Goal: Transaction & Acquisition: Purchase product/service

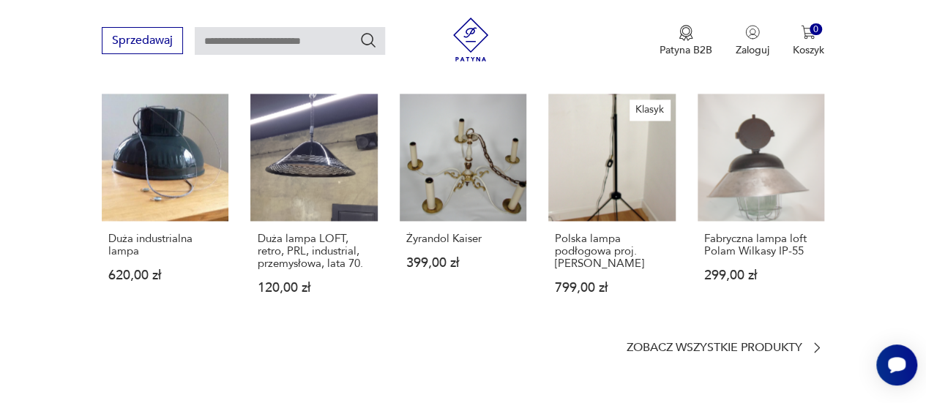
scroll to position [1093, 0]
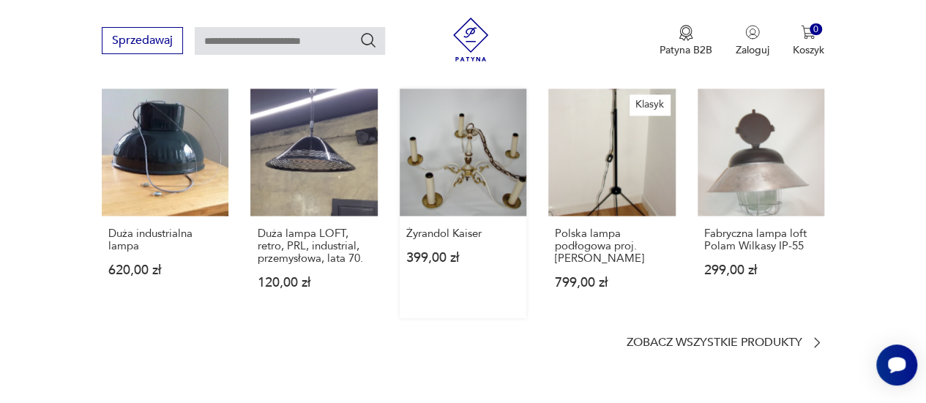
click at [485, 169] on link "Żyrandol Kaiser 399,00 zł" at bounding box center [463, 203] width 127 height 228
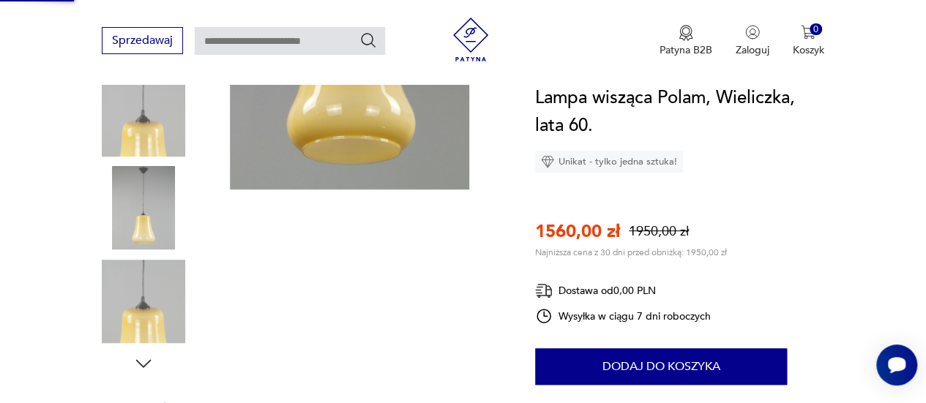
scroll to position [129, 0]
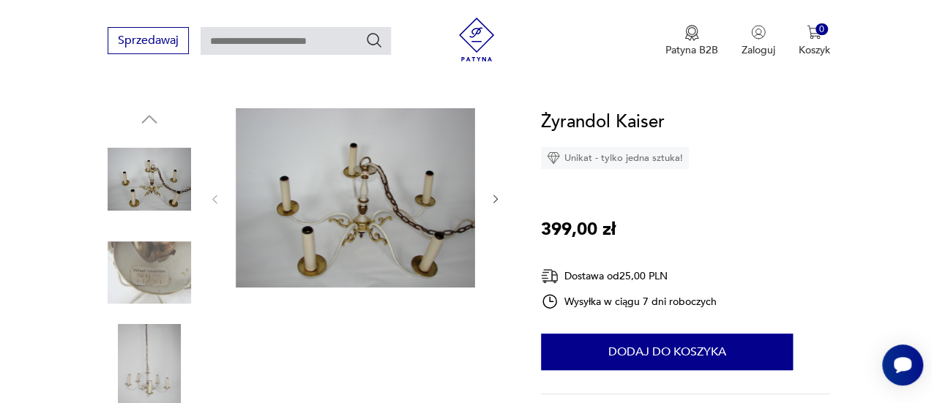
scroll to position [26, 0]
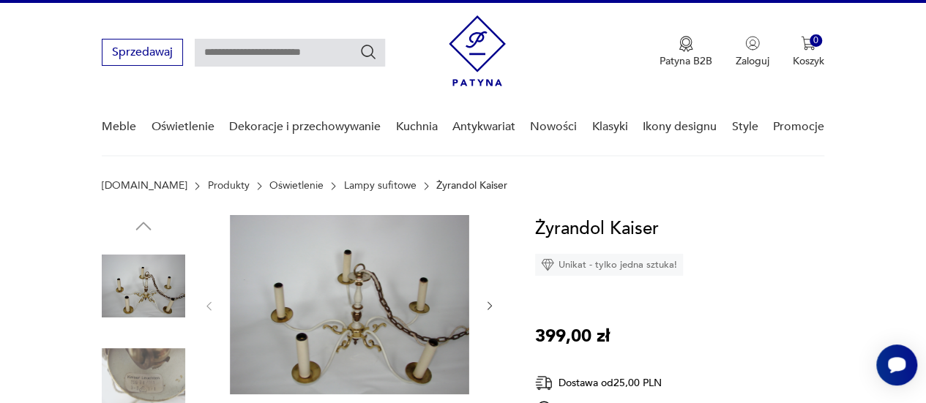
click at [371, 330] on img at bounding box center [349, 304] width 239 height 179
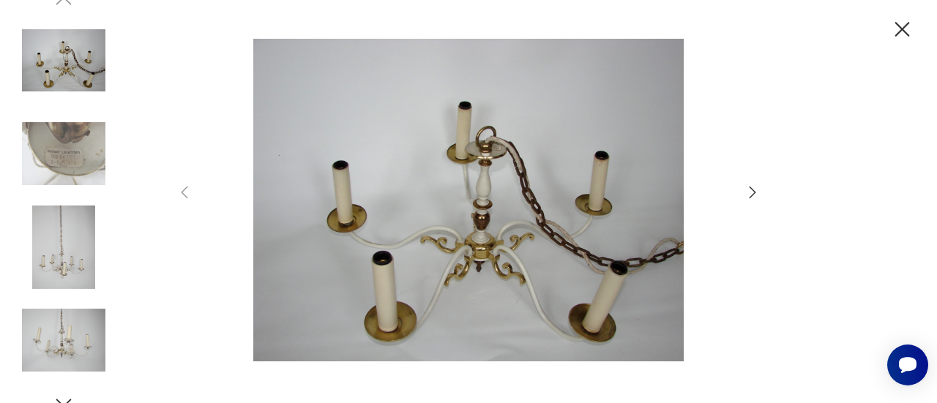
click at [762, 188] on div at bounding box center [468, 201] width 937 height 403
click at [746, 195] on icon "button" at bounding box center [753, 193] width 18 height 18
